Goal: Task Accomplishment & Management: Use online tool/utility

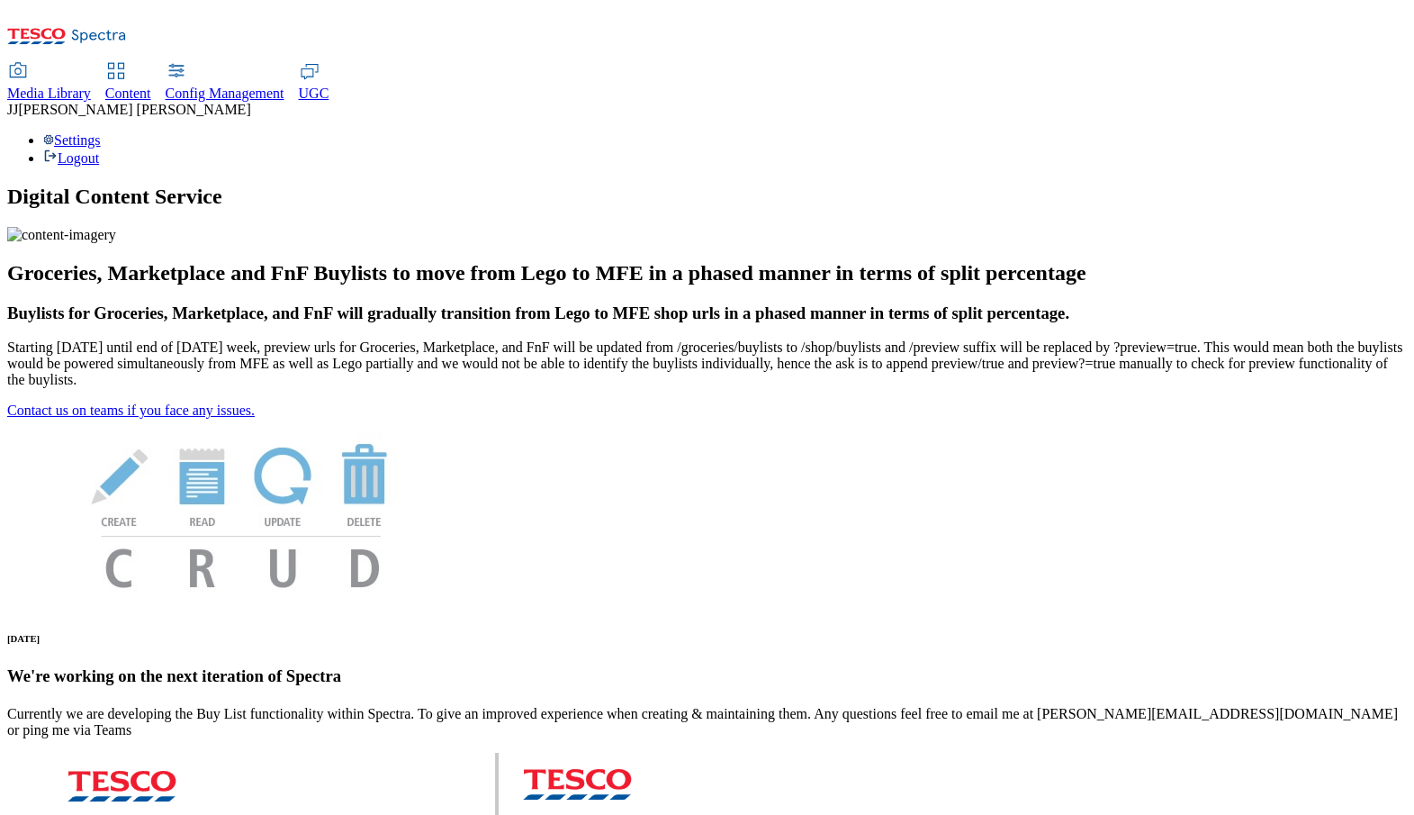
click at [151, 86] on span "Content" at bounding box center [128, 93] width 46 height 15
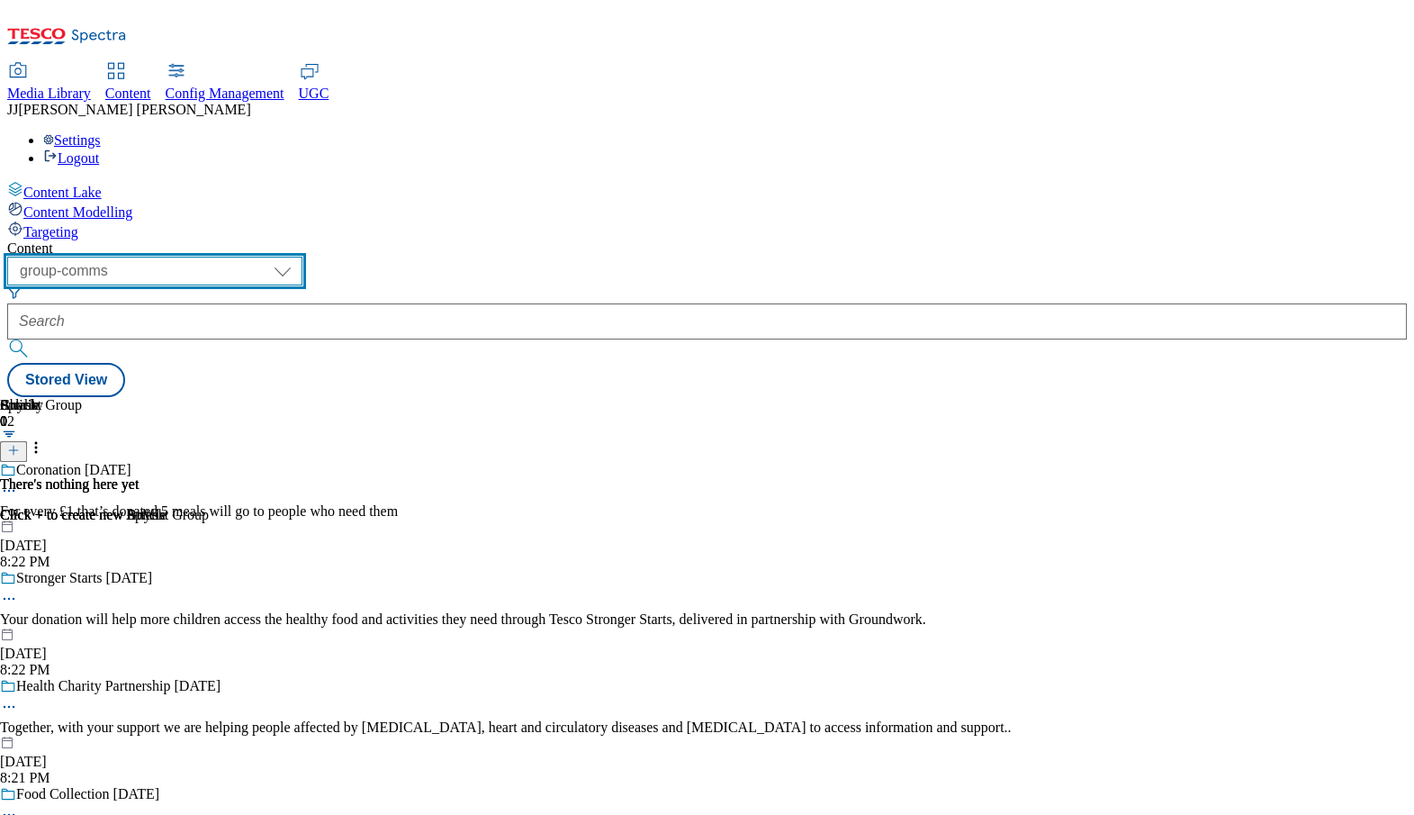
click at [302, 257] on select "dotcom-cz dotcom-hu dotcom-sk fnf-uk ghs-roi ghs-uk group-comms ighs-cz ighs-hu…" at bounding box center [154, 271] width 295 height 29
select select "stores-picklist-uk"
click at [234, 257] on select "dotcom-cz dotcom-hu dotcom-sk fnf-uk ghs-roi ghs-uk group-comms ighs-cz ighs-hu…" at bounding box center [154, 271] width 295 height 29
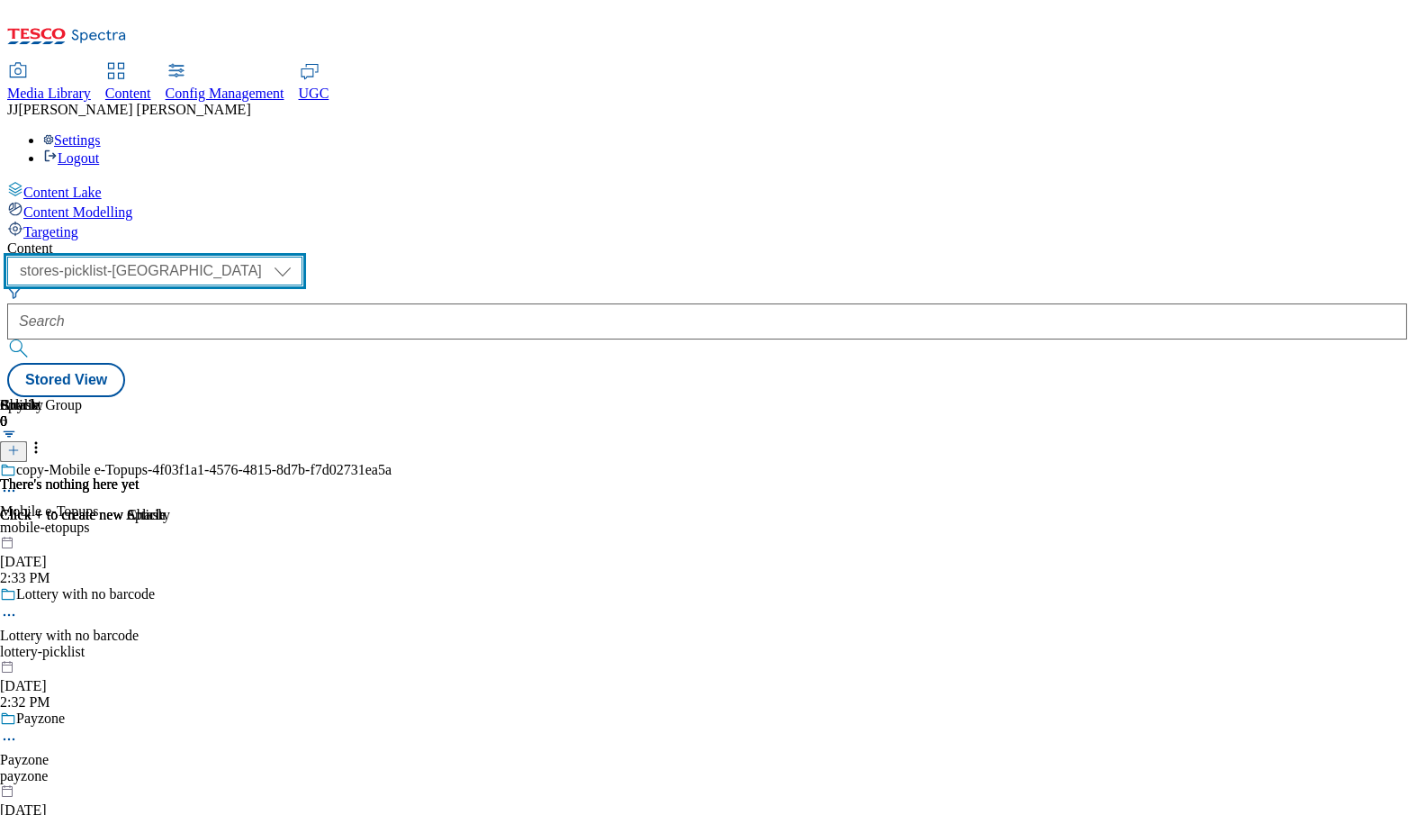
scroll to position [144, 0]
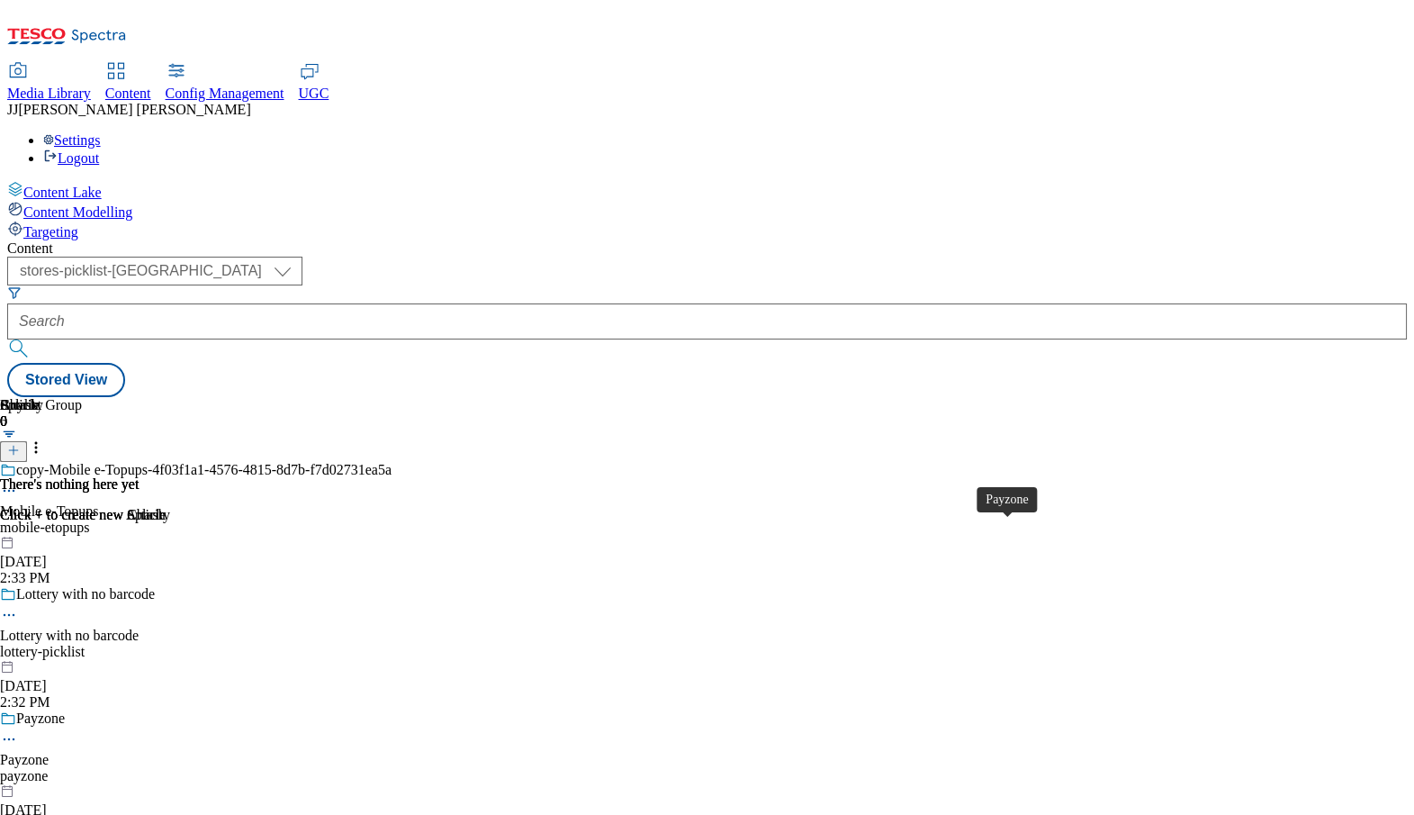
click at [49, 752] on div "Payzone" at bounding box center [24, 760] width 49 height 16
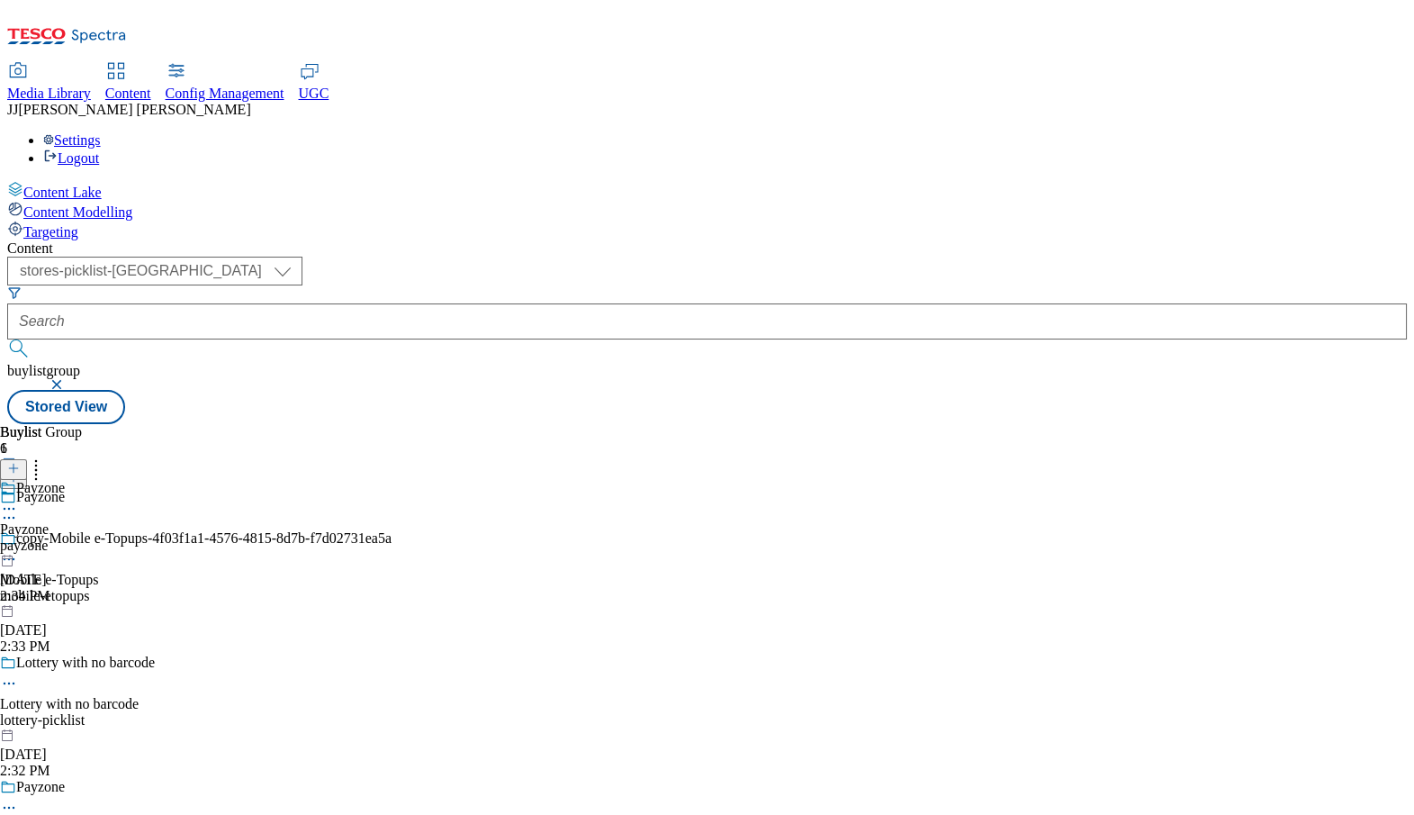
click at [18, 500] on icon at bounding box center [9, 509] width 18 height 18
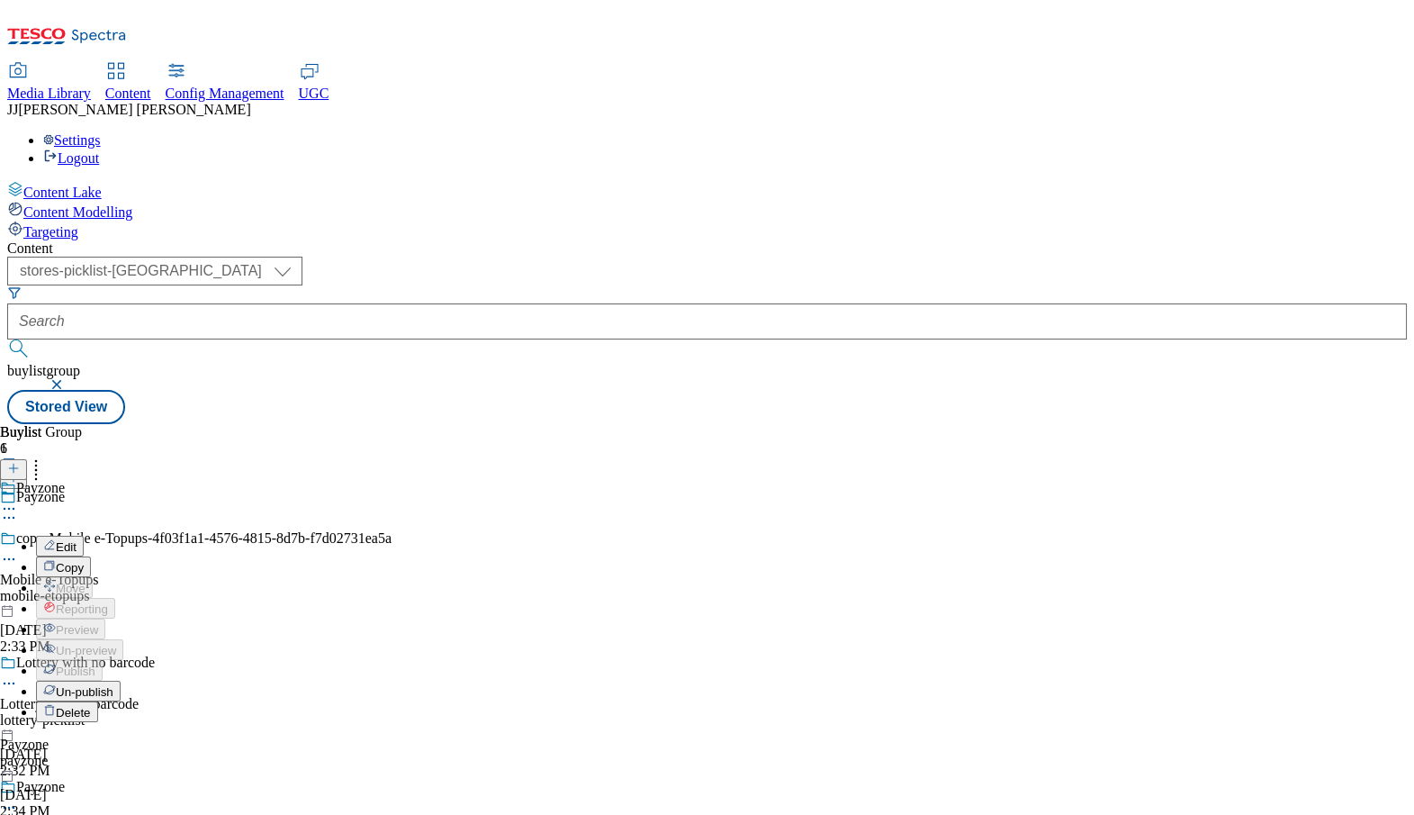
click at [123, 488] on div "Payzone Edit Copy Move Reporting Preview Un-preview Publish Un-publish Delete P…" at bounding box center [61, 649] width 123 height 339
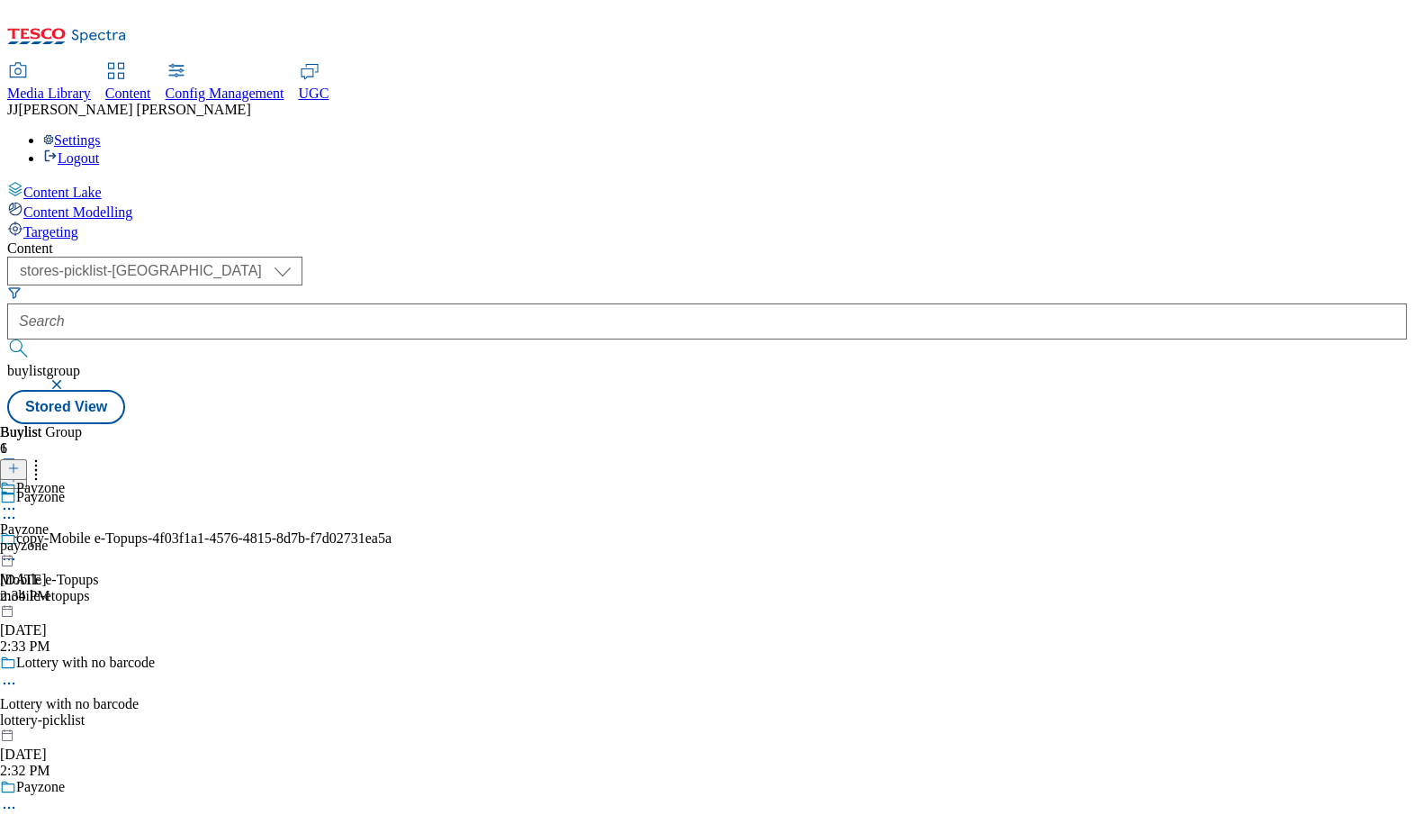
click at [65, 537] on div "payzone" at bounding box center [32, 545] width 65 height 16
click at [18, 541] on icon at bounding box center [9, 550] width 18 height 18
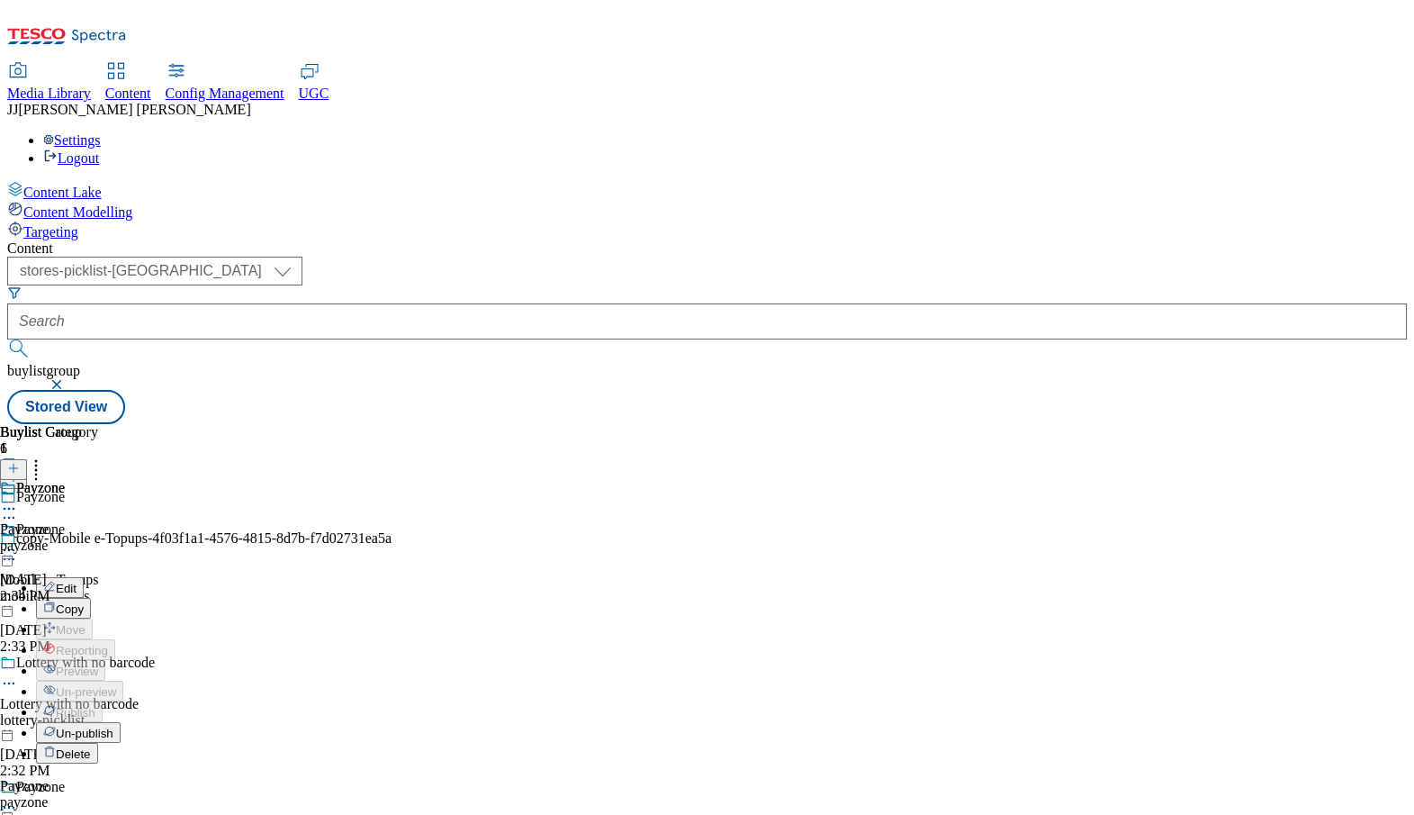
click at [77, 581] on span "Edit" at bounding box center [66, 588] width 21 height 14
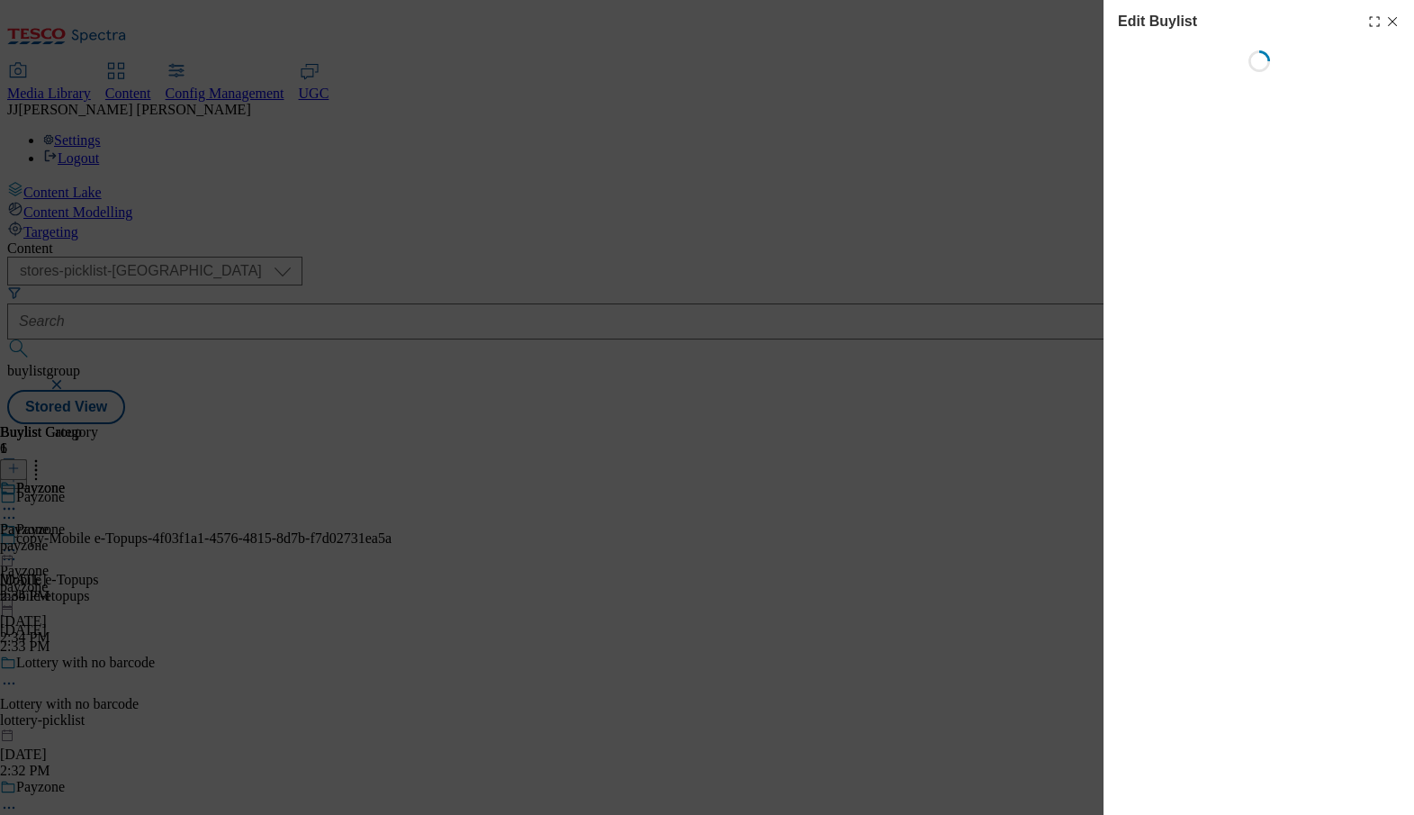
select select "evergreen"
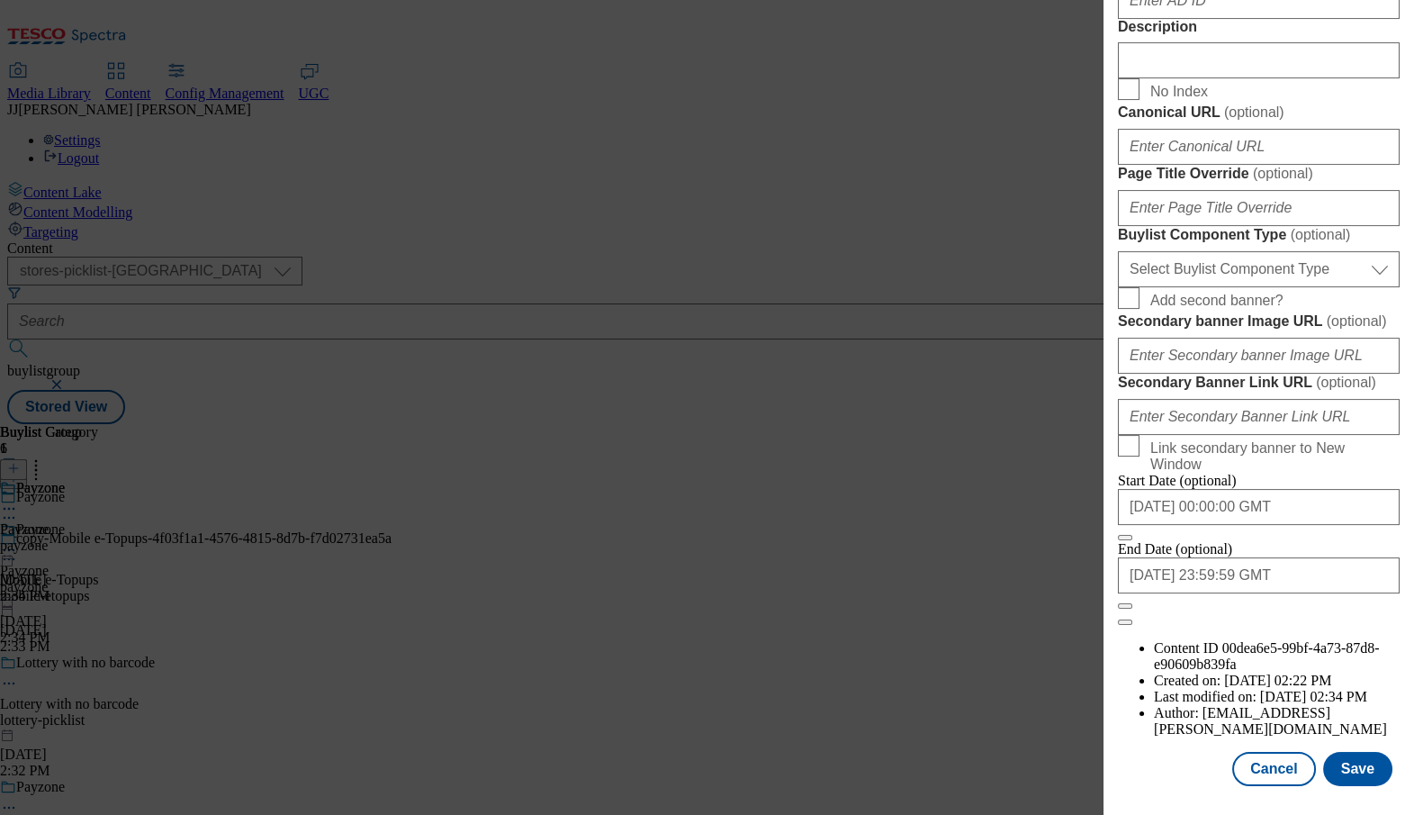
scroll to position [1560, 0]
click at [1132, 540] on button "Close" at bounding box center [1125, 537] width 14 height 5
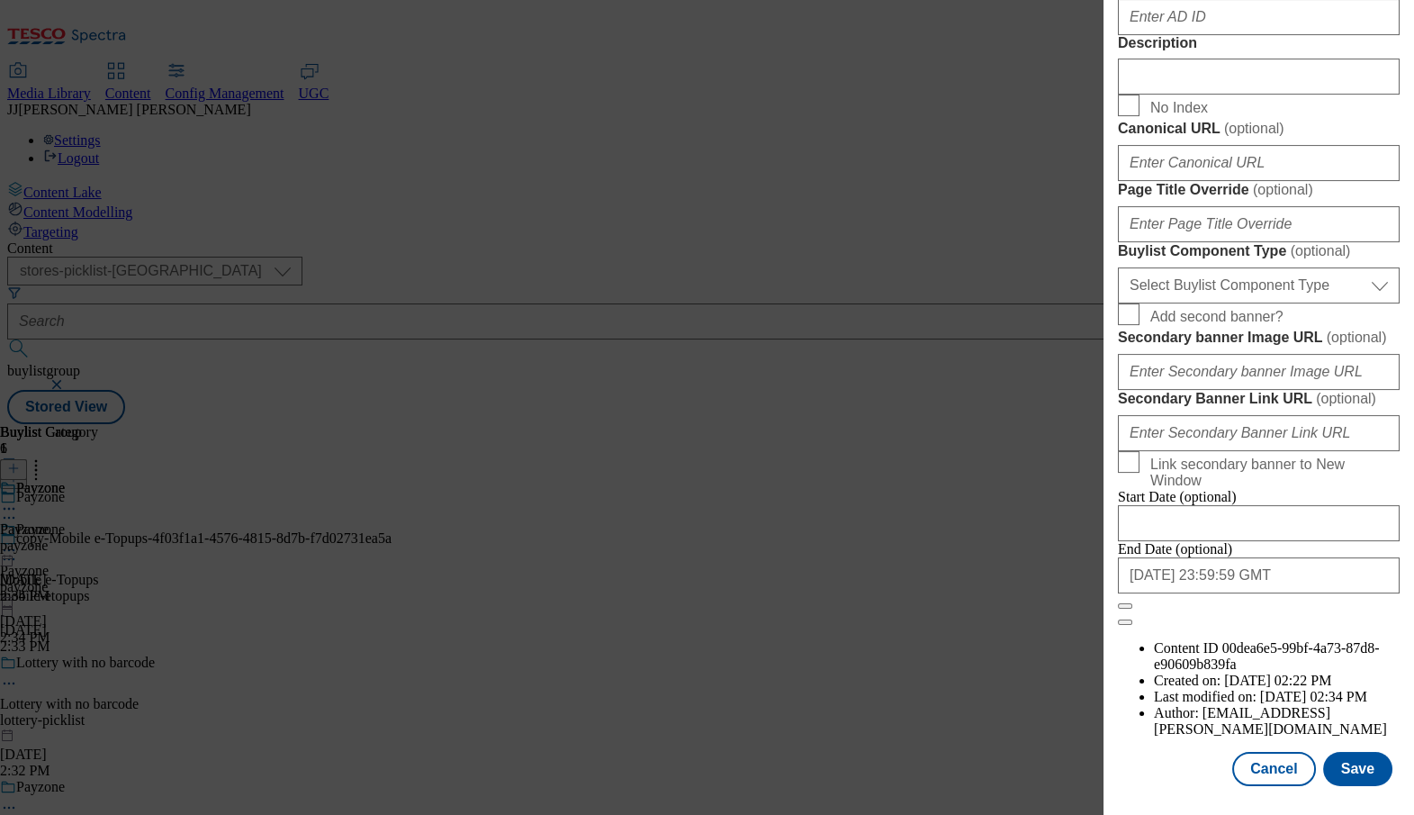
click at [1132, 608] on button "Close" at bounding box center [1125, 605] width 14 height 5
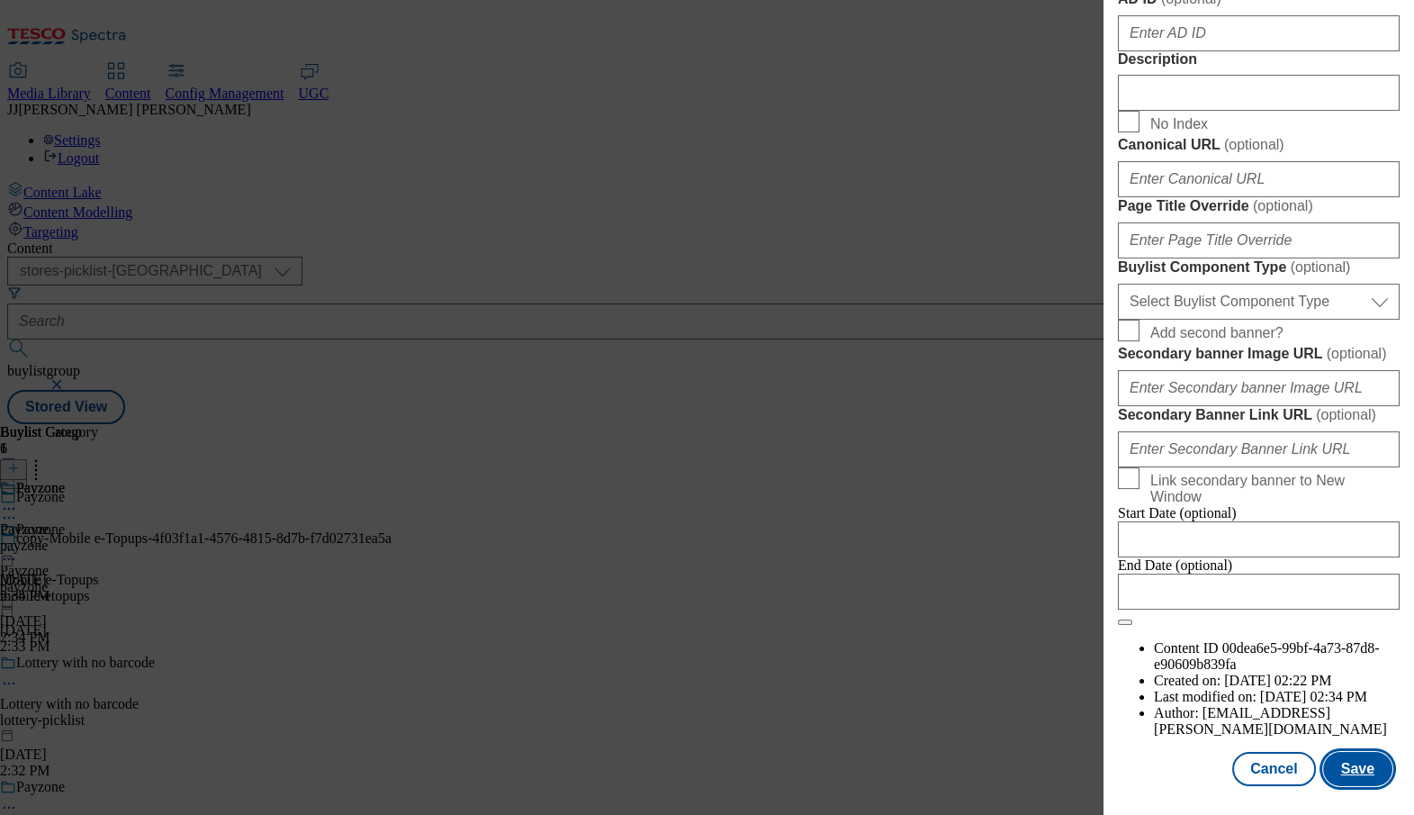
click at [1366, 764] on button "Save" at bounding box center [1357, 769] width 69 height 34
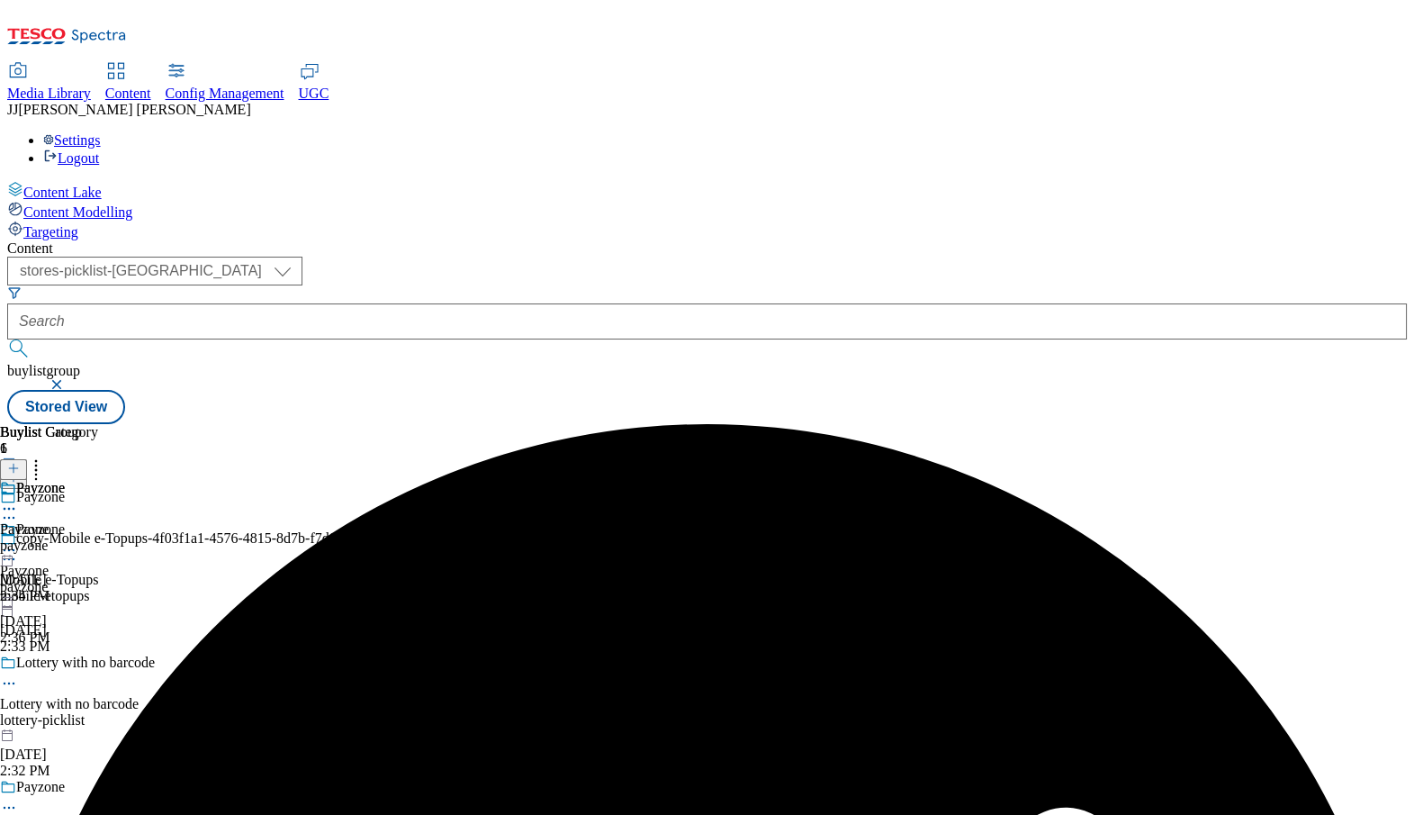
click at [18, 541] on icon at bounding box center [9, 550] width 18 height 18
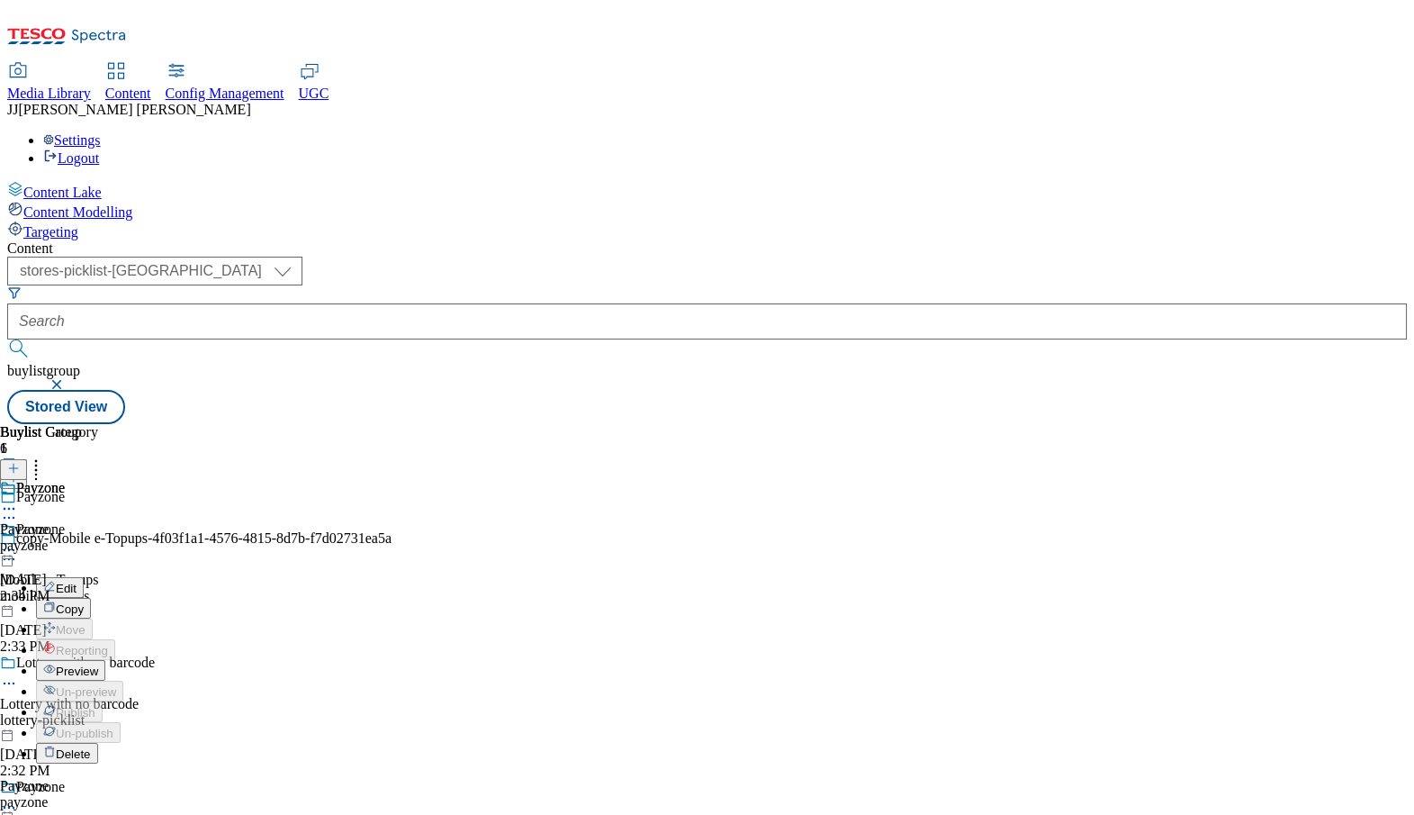
click at [98, 664] on span "Preview" at bounding box center [77, 671] width 42 height 14
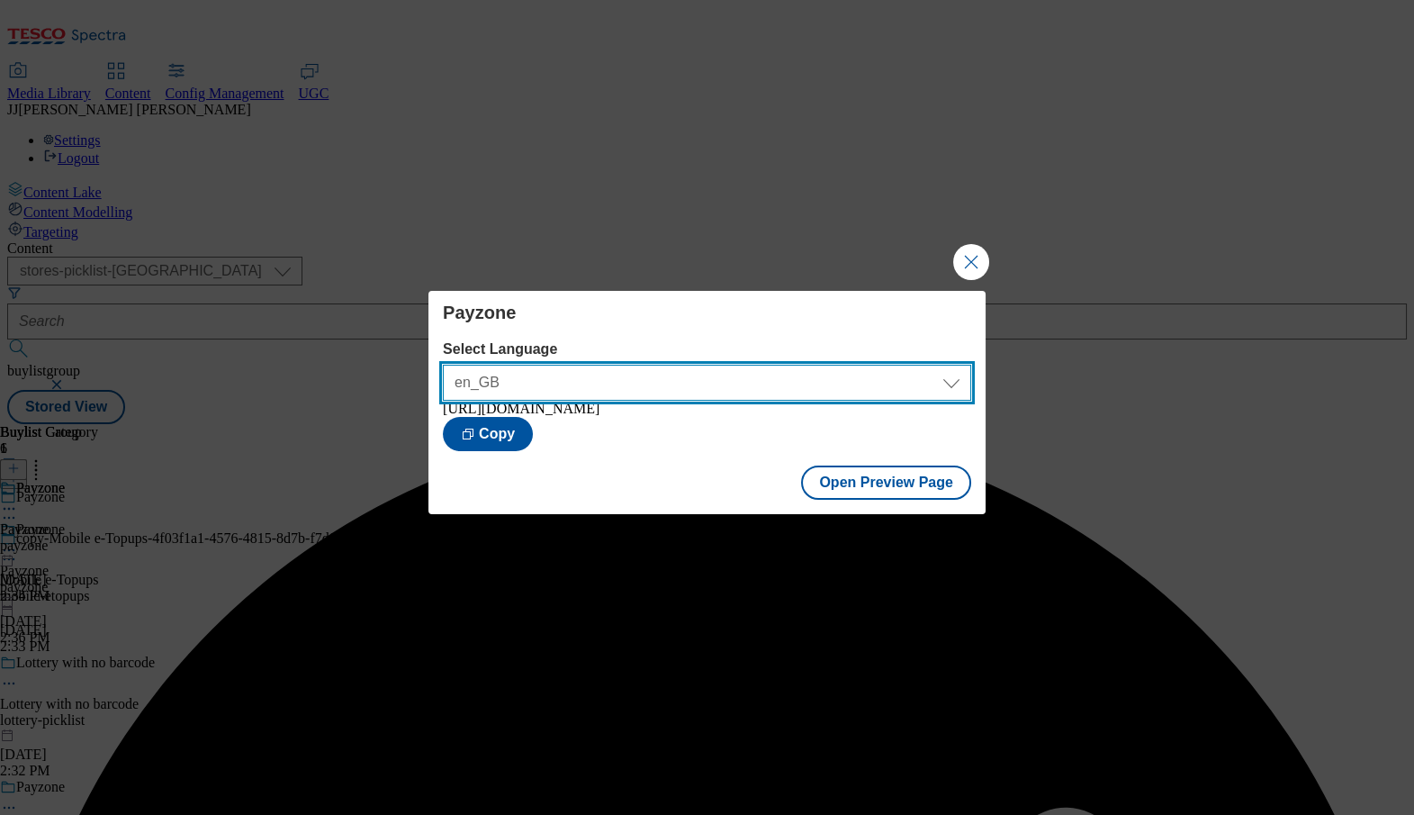
click at [919, 374] on select "en_GB" at bounding box center [707, 383] width 528 height 36
click at [443, 365] on select "en_GB" at bounding box center [707, 383] width 528 height 36
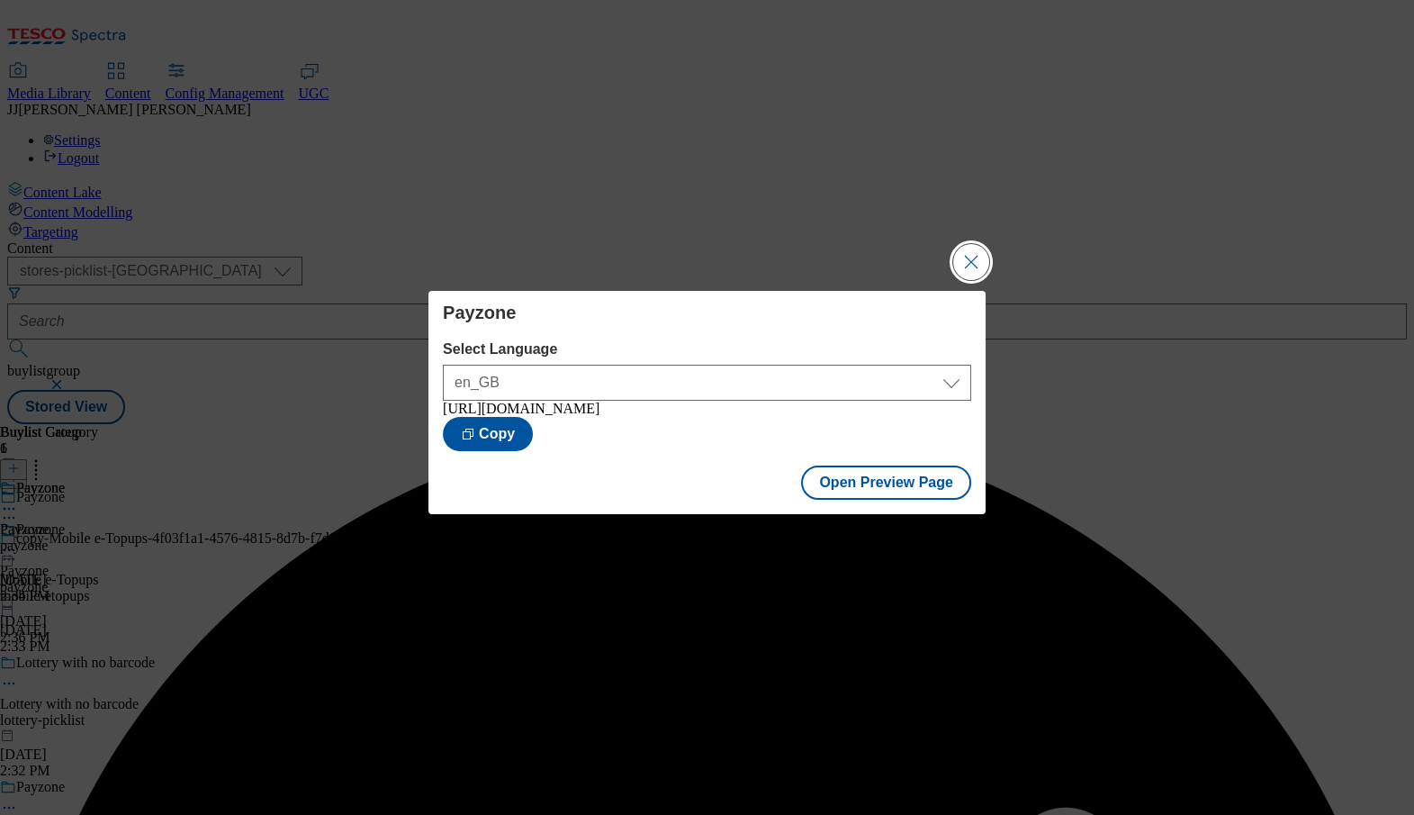
click at [959, 266] on button "Close Modal" at bounding box center [971, 262] width 36 height 36
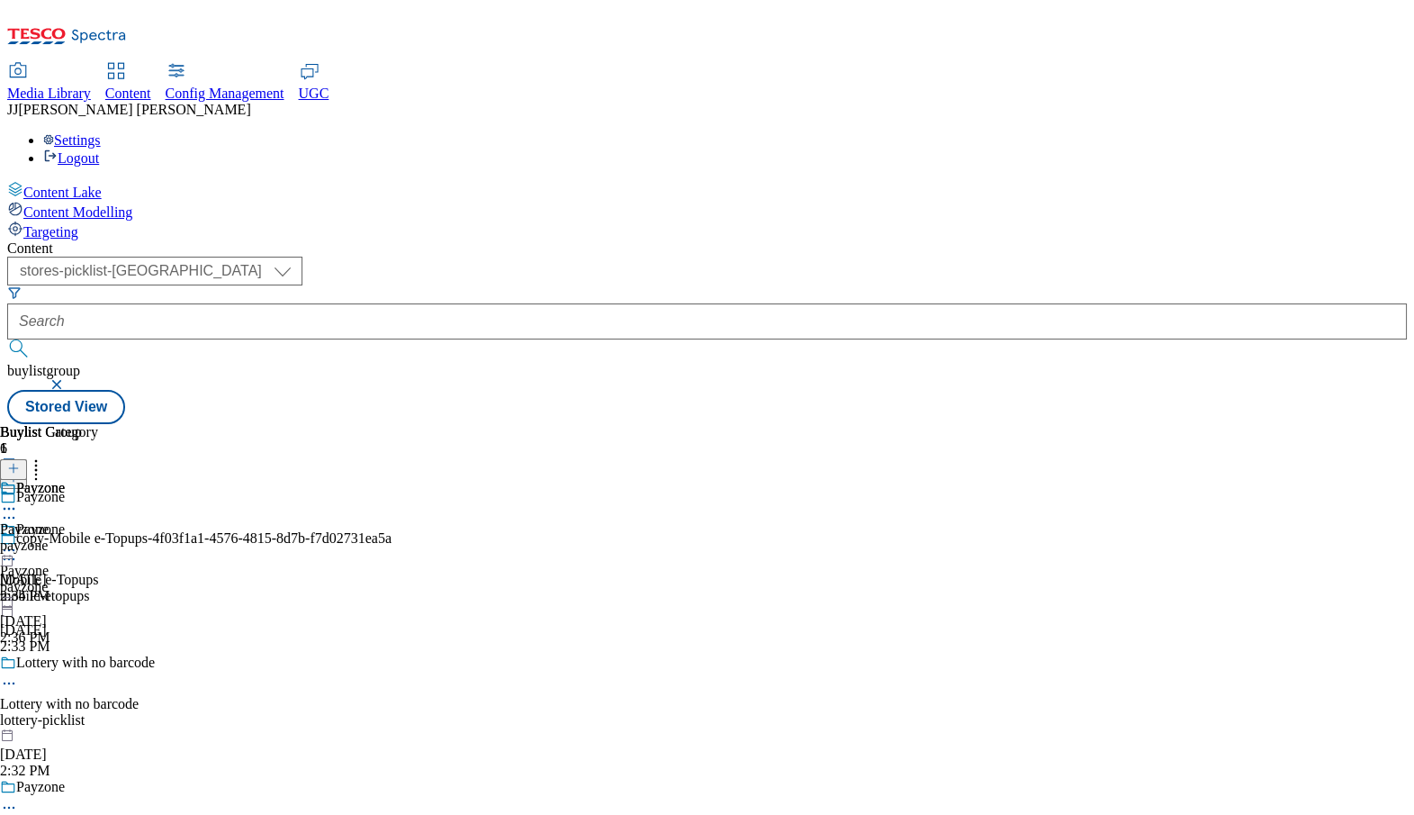
click at [18, 541] on icon at bounding box center [9, 550] width 18 height 18
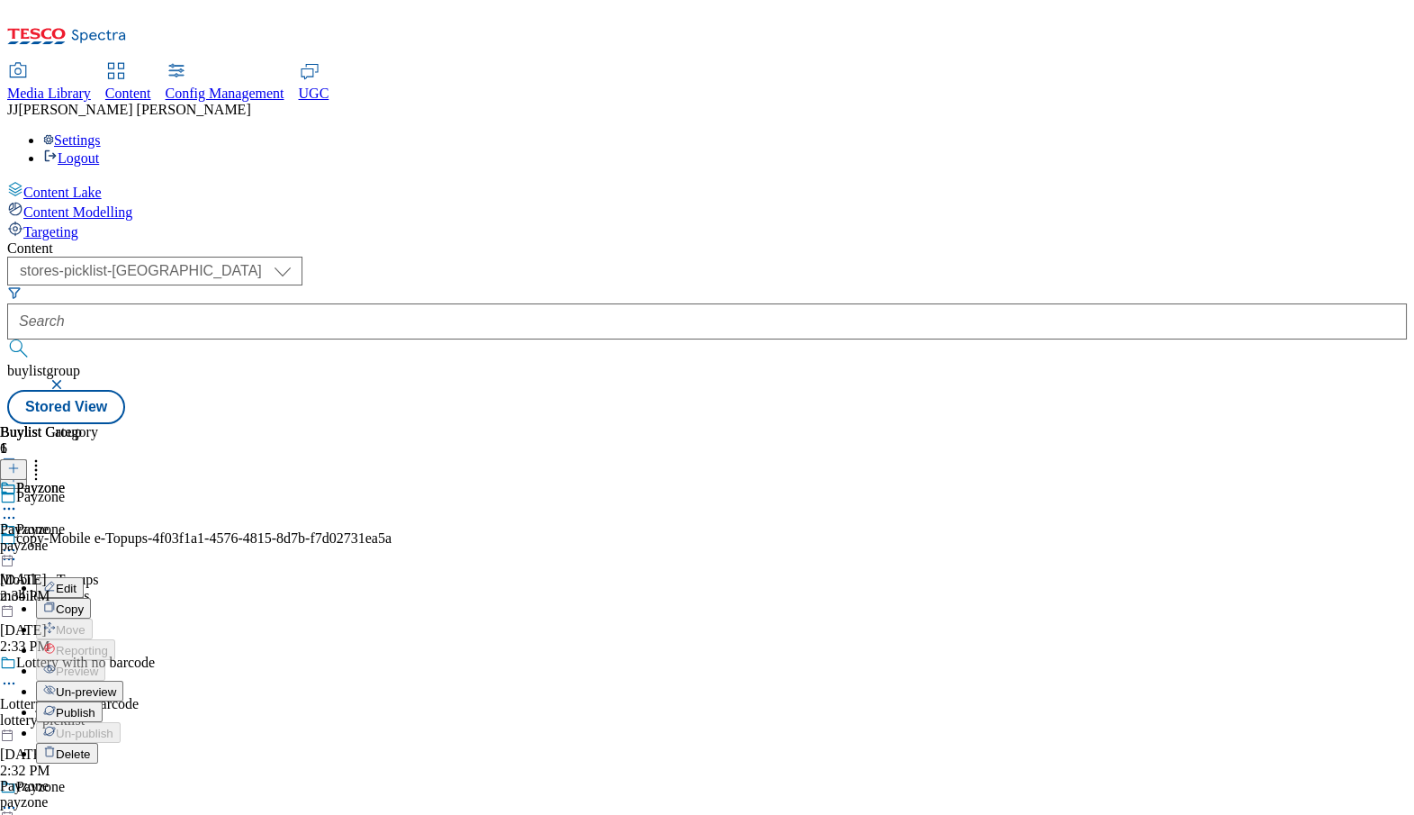
click at [95, 706] on span "Publish" at bounding box center [76, 713] width 40 height 14
